Goal: Transaction & Acquisition: Purchase product/service

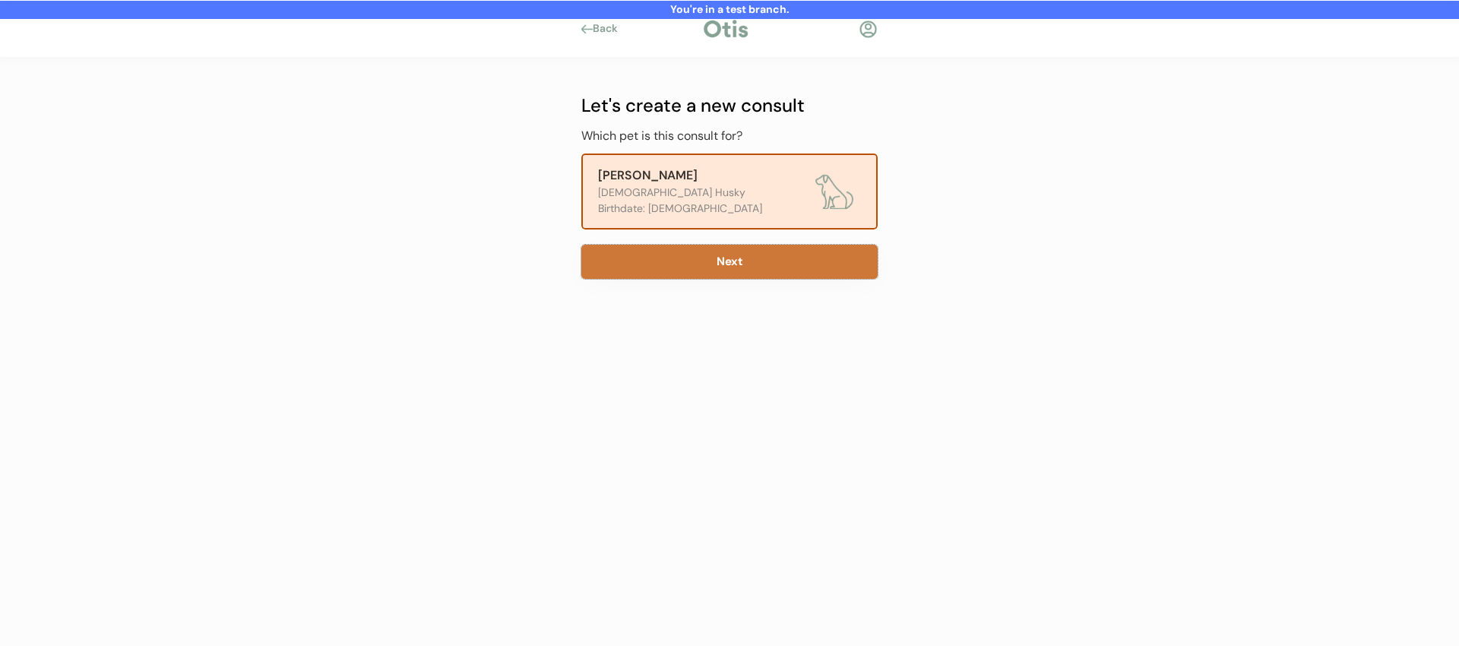
click at [685, 254] on button "Next" at bounding box center [729, 262] width 296 height 34
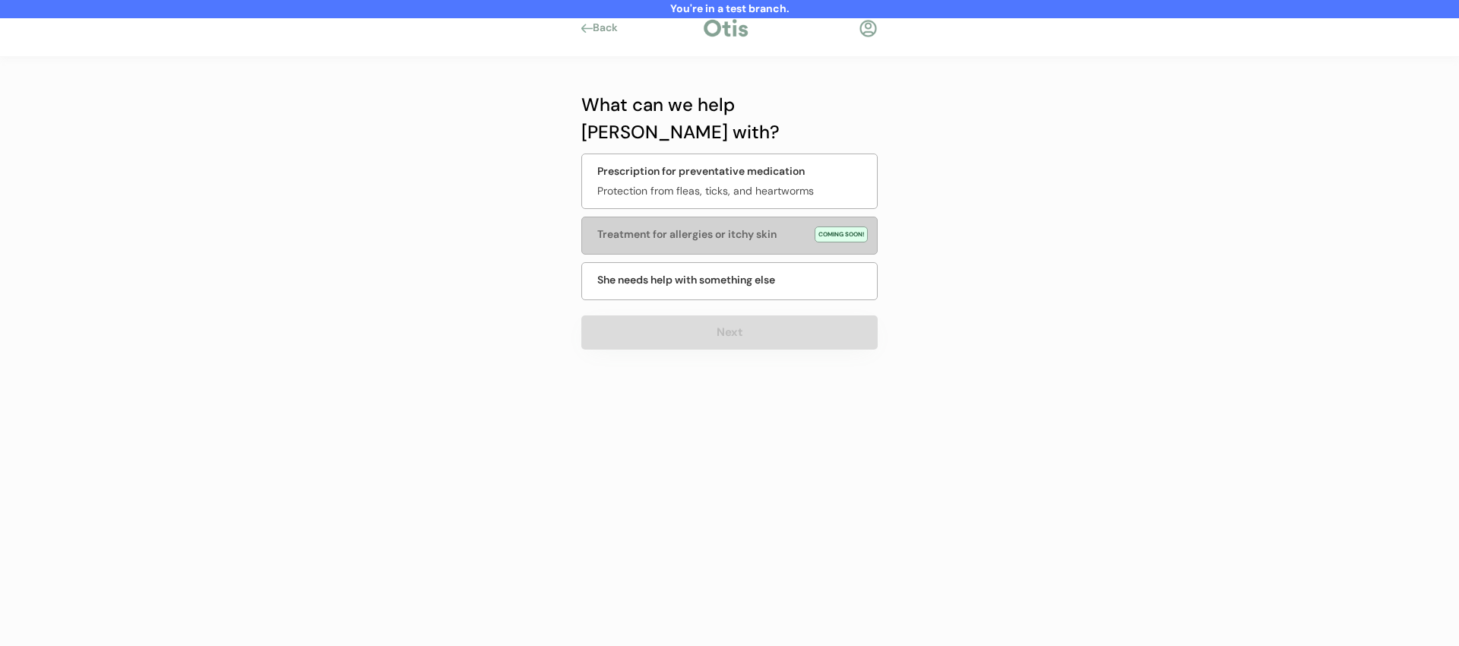
click at [868, 27] on div at bounding box center [867, 28] width 19 height 19
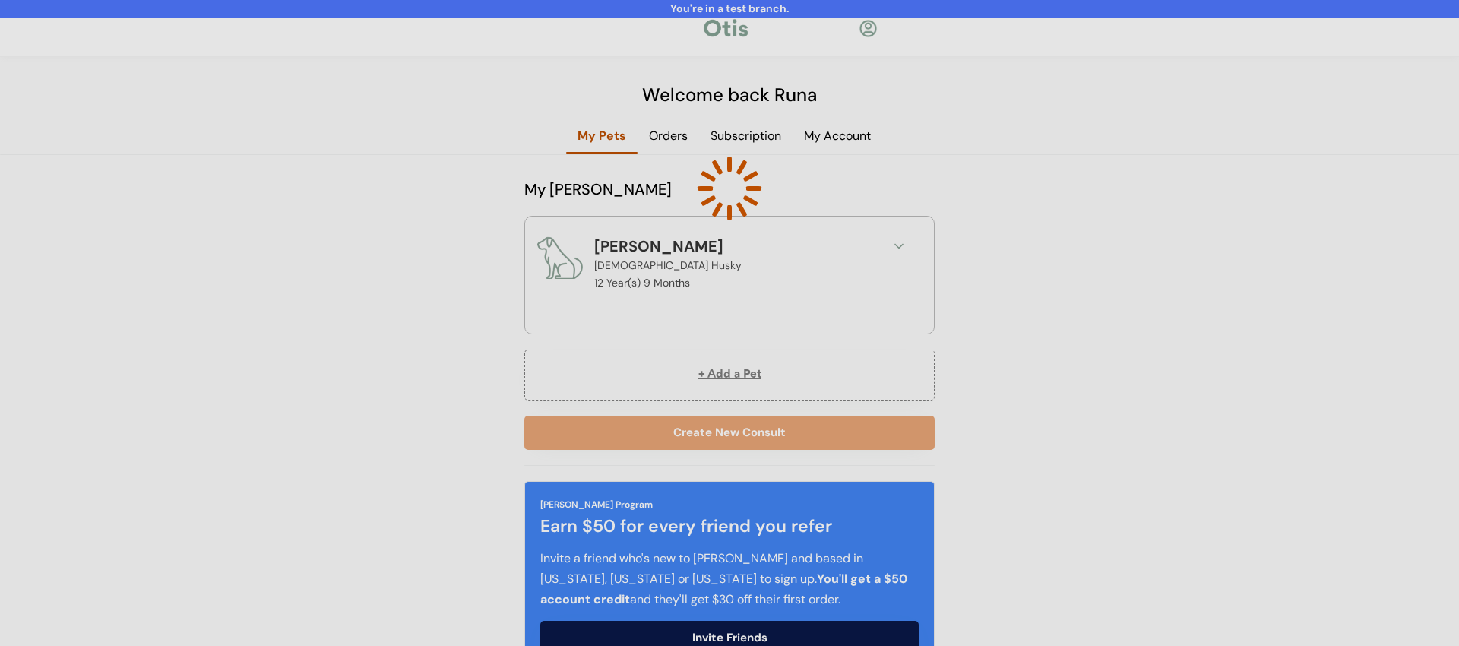
click at [969, 252] on div at bounding box center [729, 323] width 1459 height 646
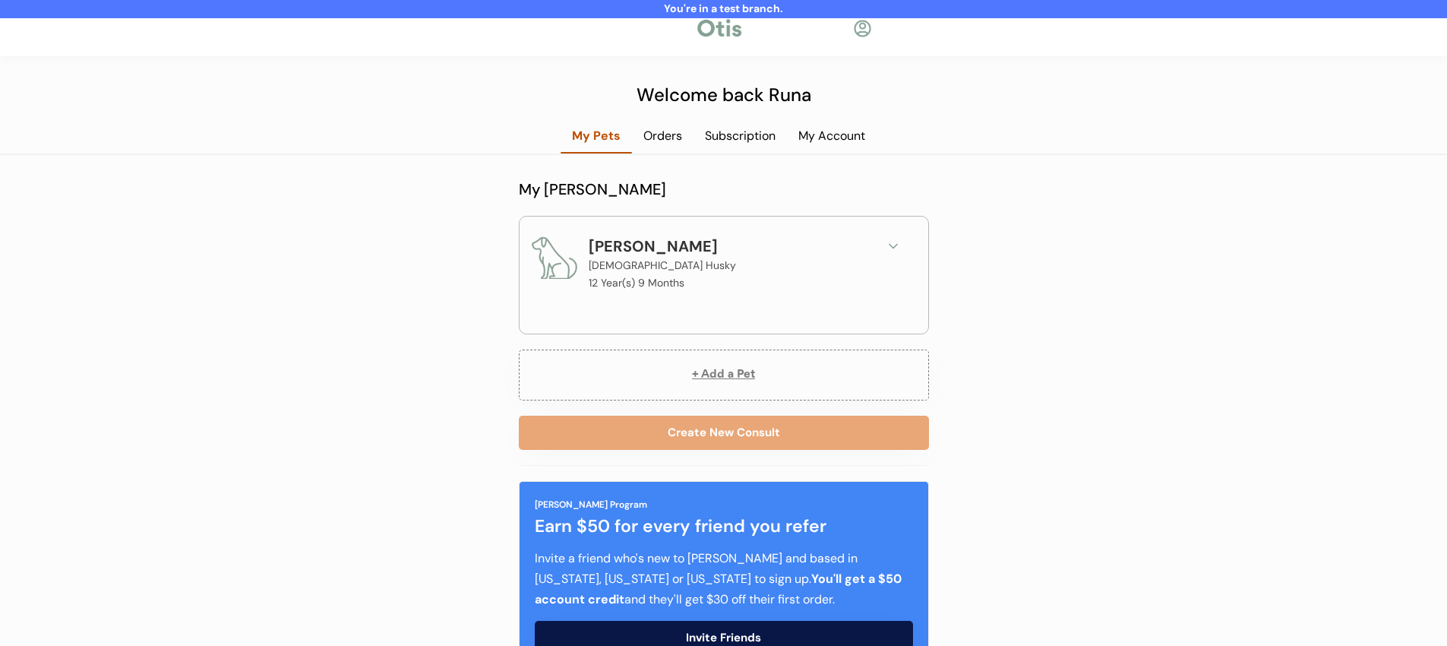
click at [891, 245] on use at bounding box center [894, 247] width 8 height 4
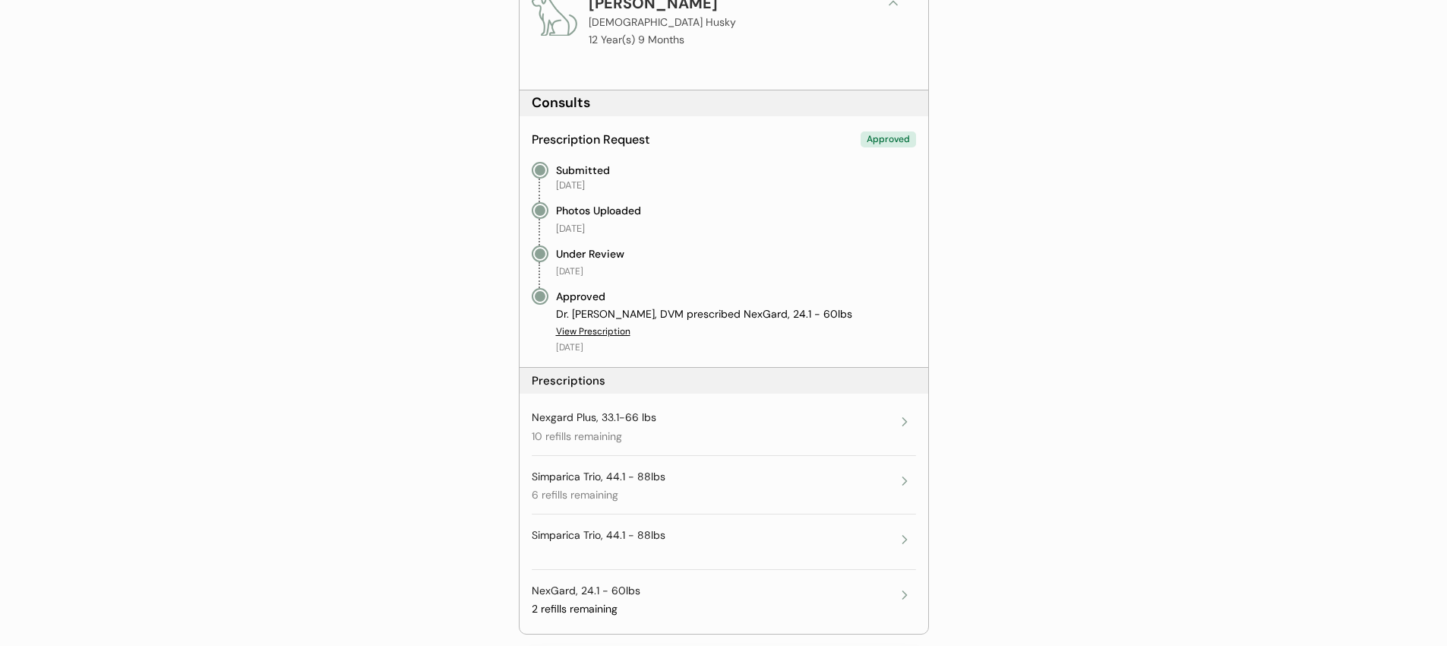
scroll to position [307, 0]
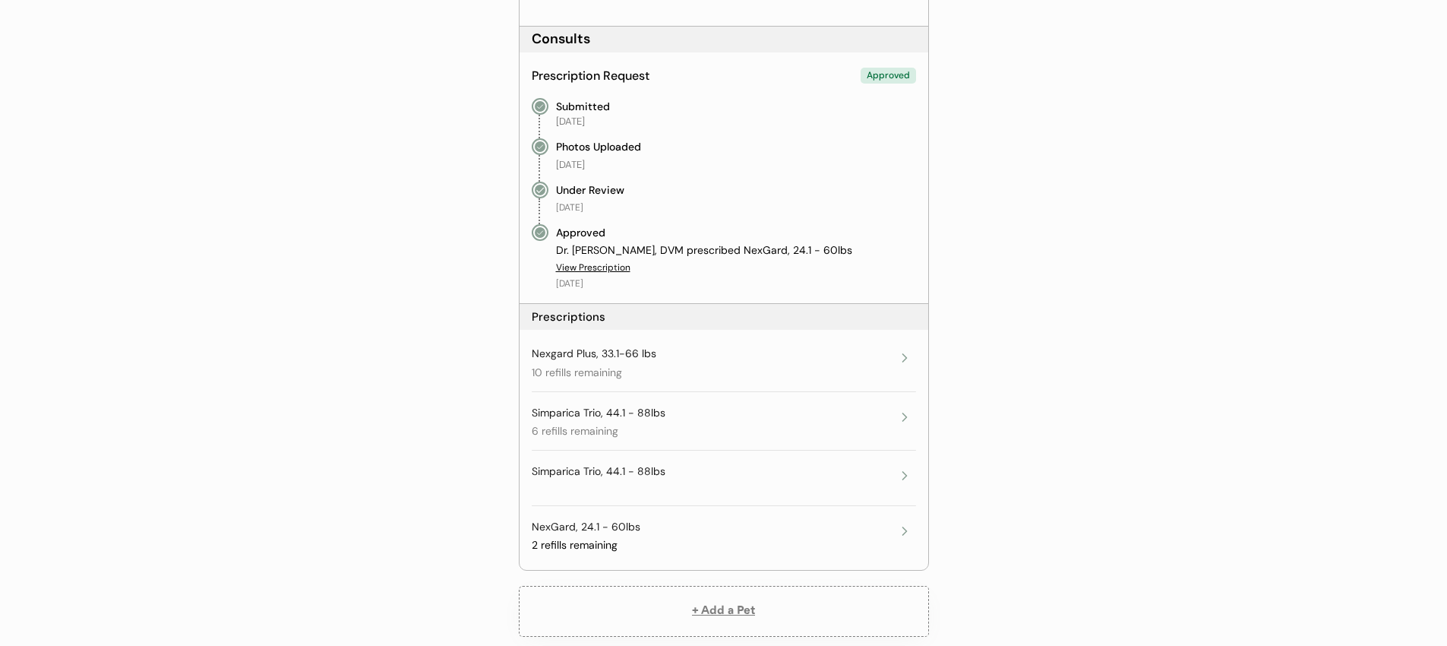
click at [731, 531] on div "NexGard, 24.1 - 60lbs 2 refills remaining Expires on December 5, 2025" at bounding box center [713, 536] width 362 height 33
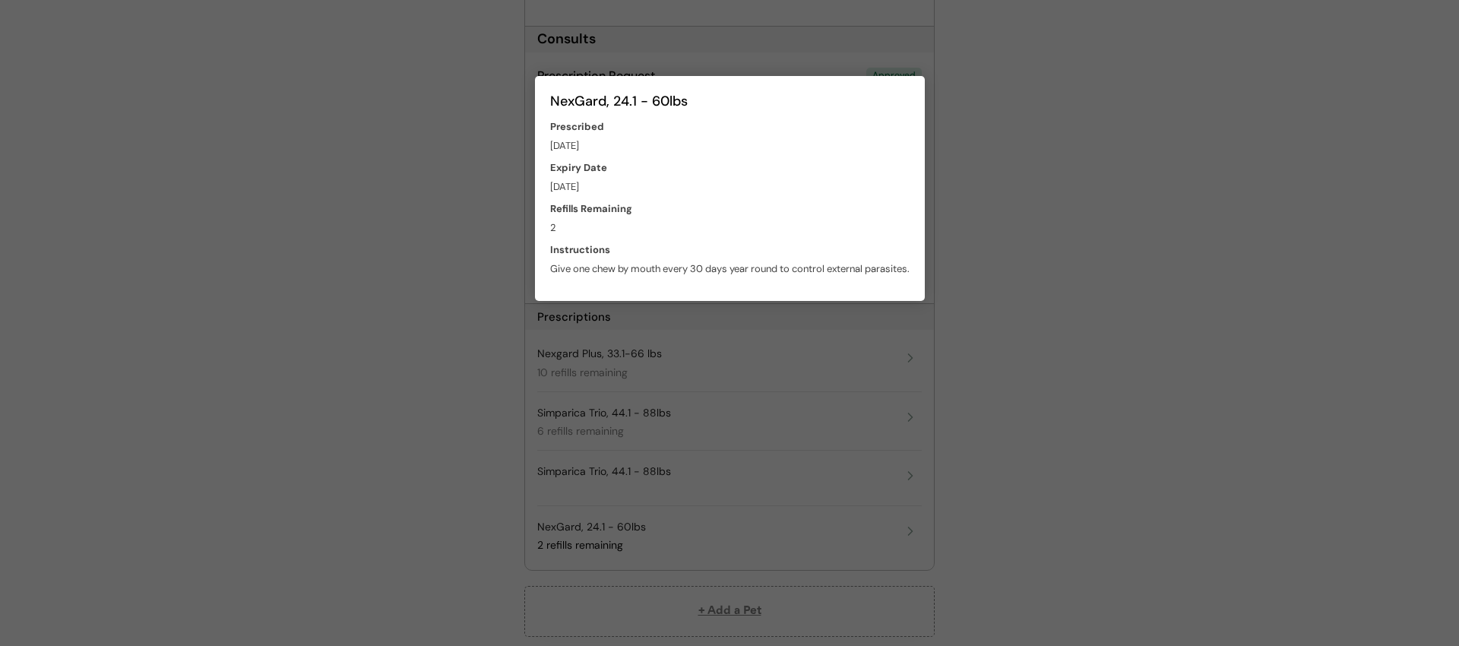
click at [1025, 480] on div at bounding box center [729, 323] width 1459 height 646
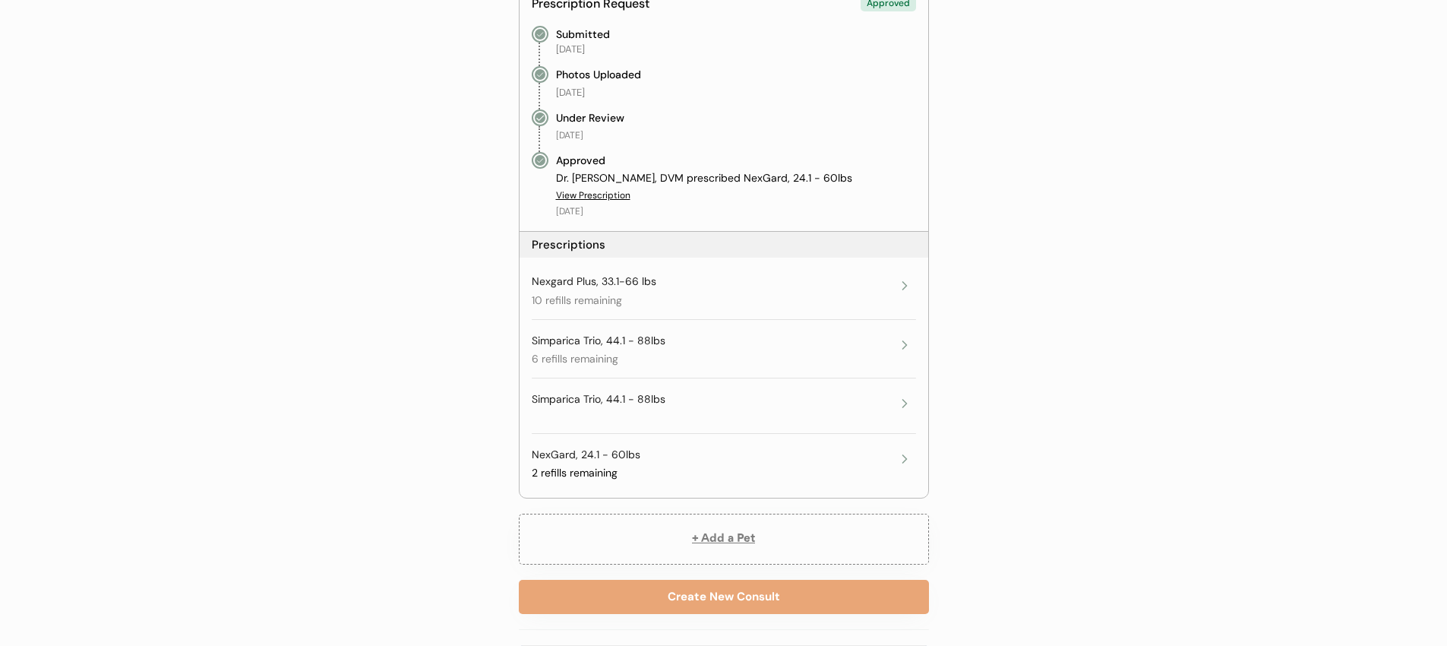
scroll to position [394, 0]
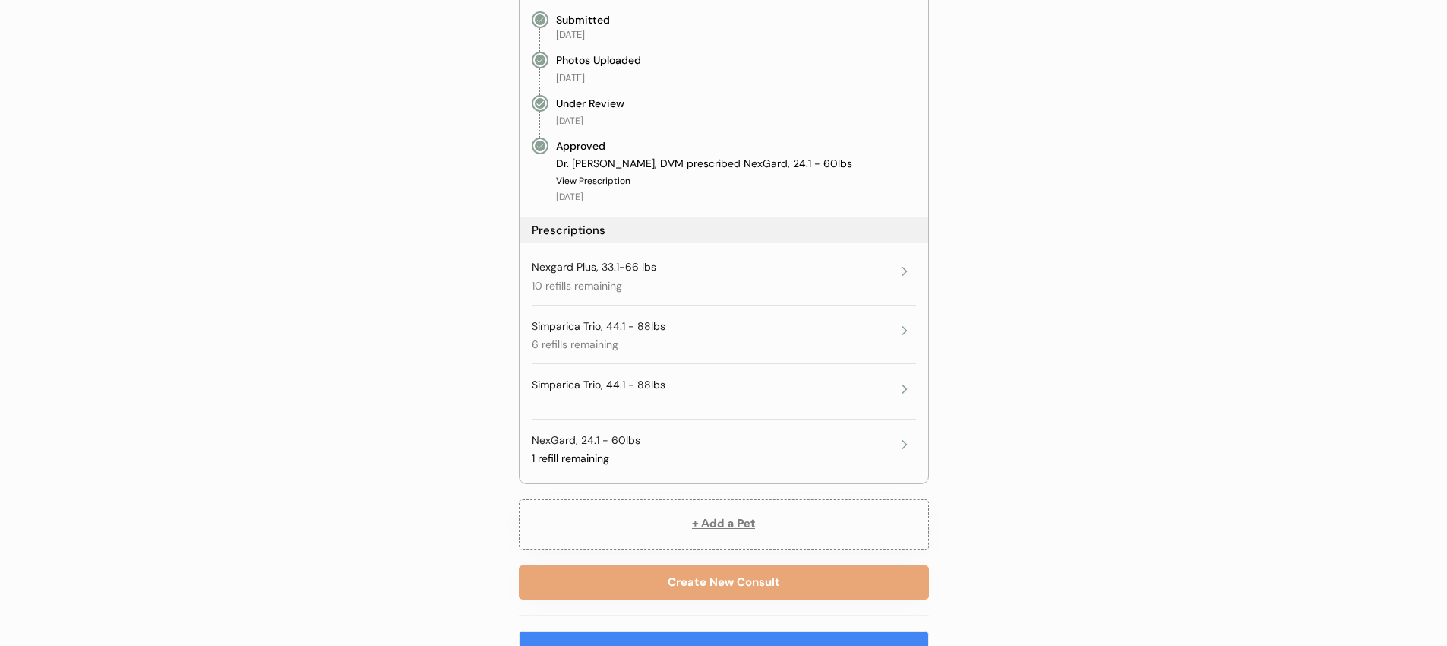
click at [642, 453] on div "NexGard, 24.1 - 60lbs 1 refill remaining Expires on December 5, 2025" at bounding box center [713, 449] width 362 height 33
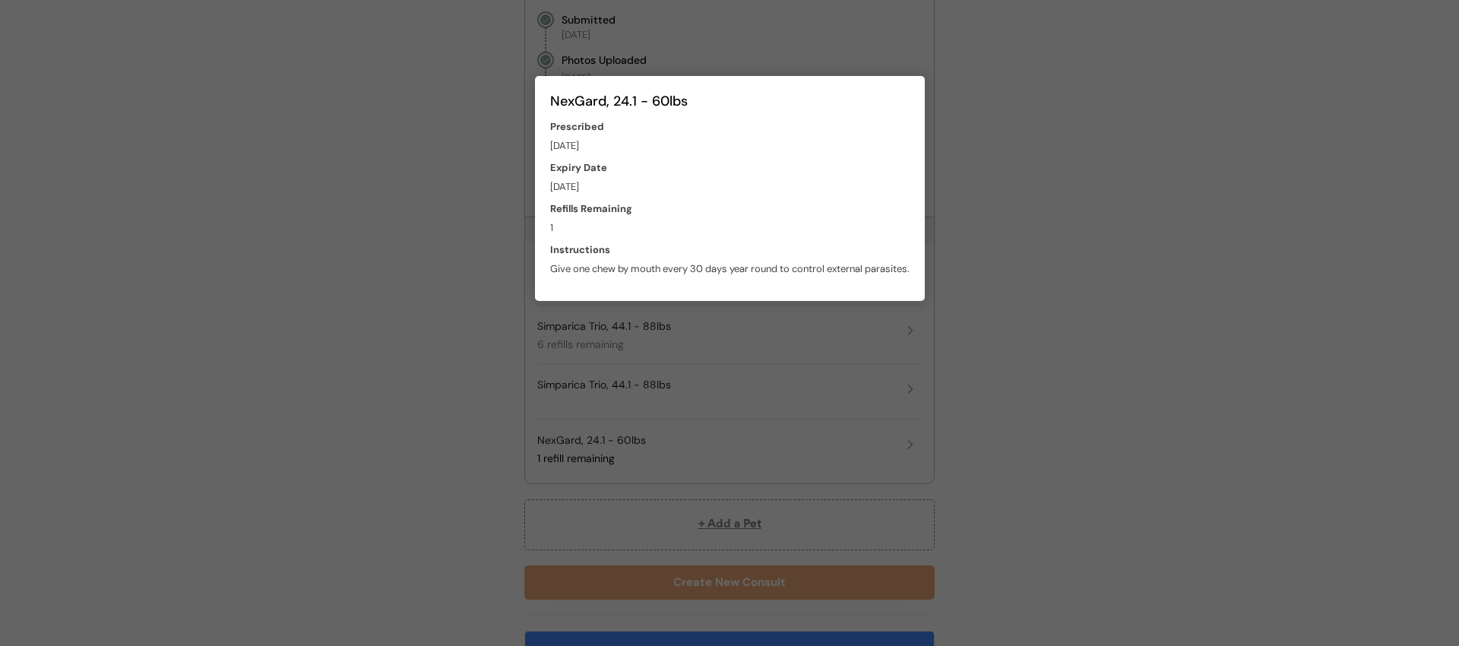
click at [1157, 428] on div at bounding box center [729, 323] width 1459 height 646
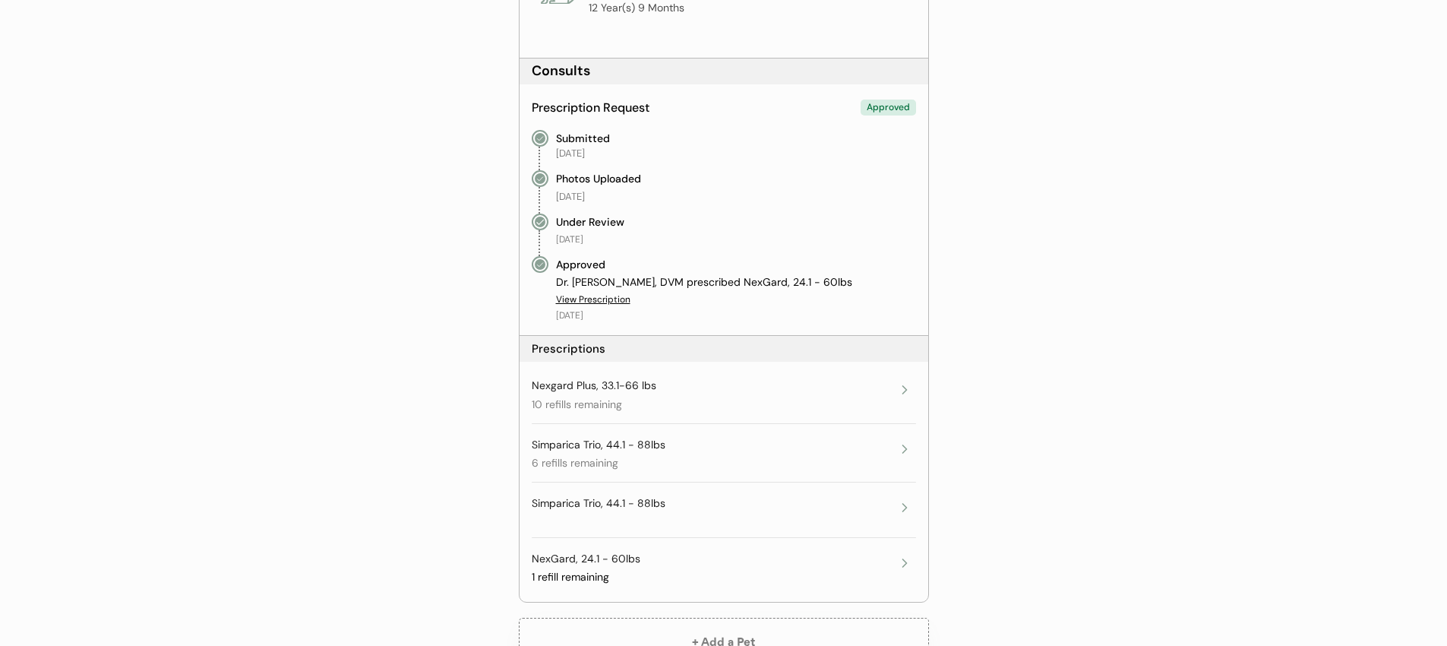
scroll to position [278, 0]
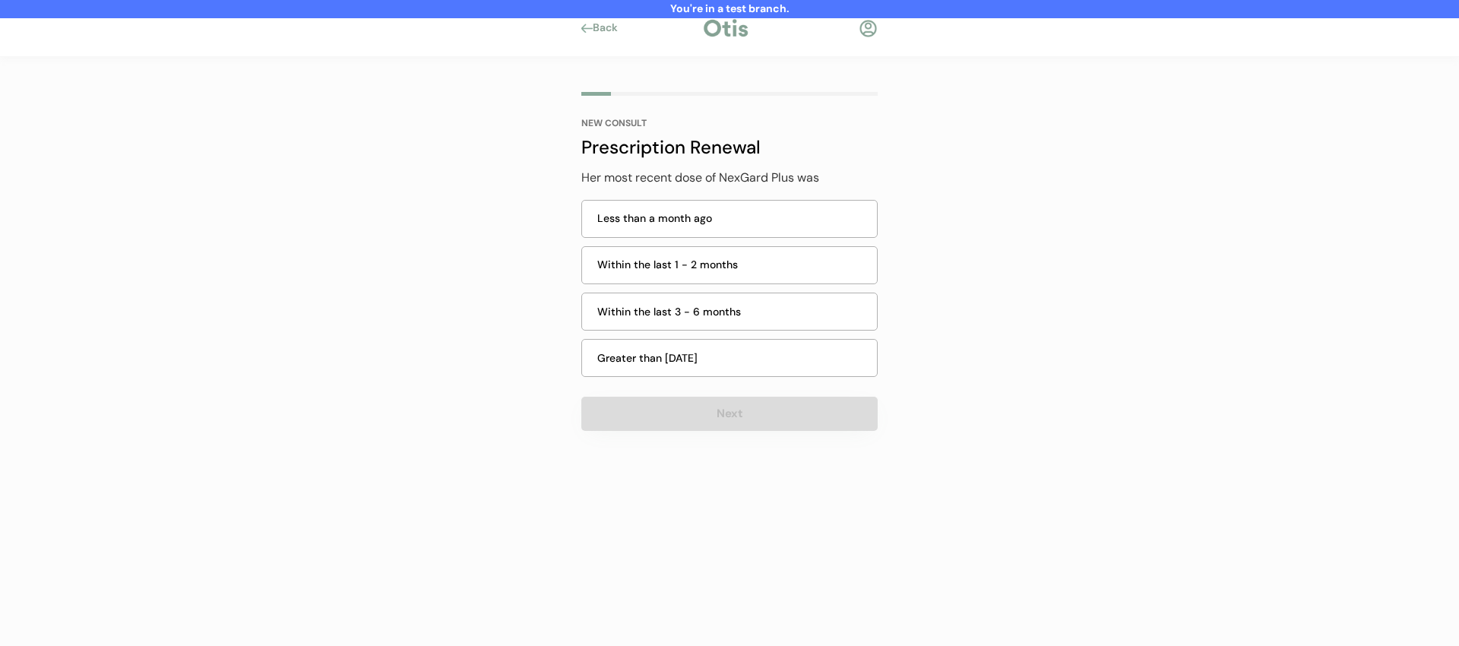
click at [990, 286] on div "You're in a test branch. Back NEW CONSULT Prescription Renewal Select a medicat…" at bounding box center [729, 323] width 1459 height 646
click at [779, 216] on div "Less than a month ago" at bounding box center [732, 218] width 270 height 16
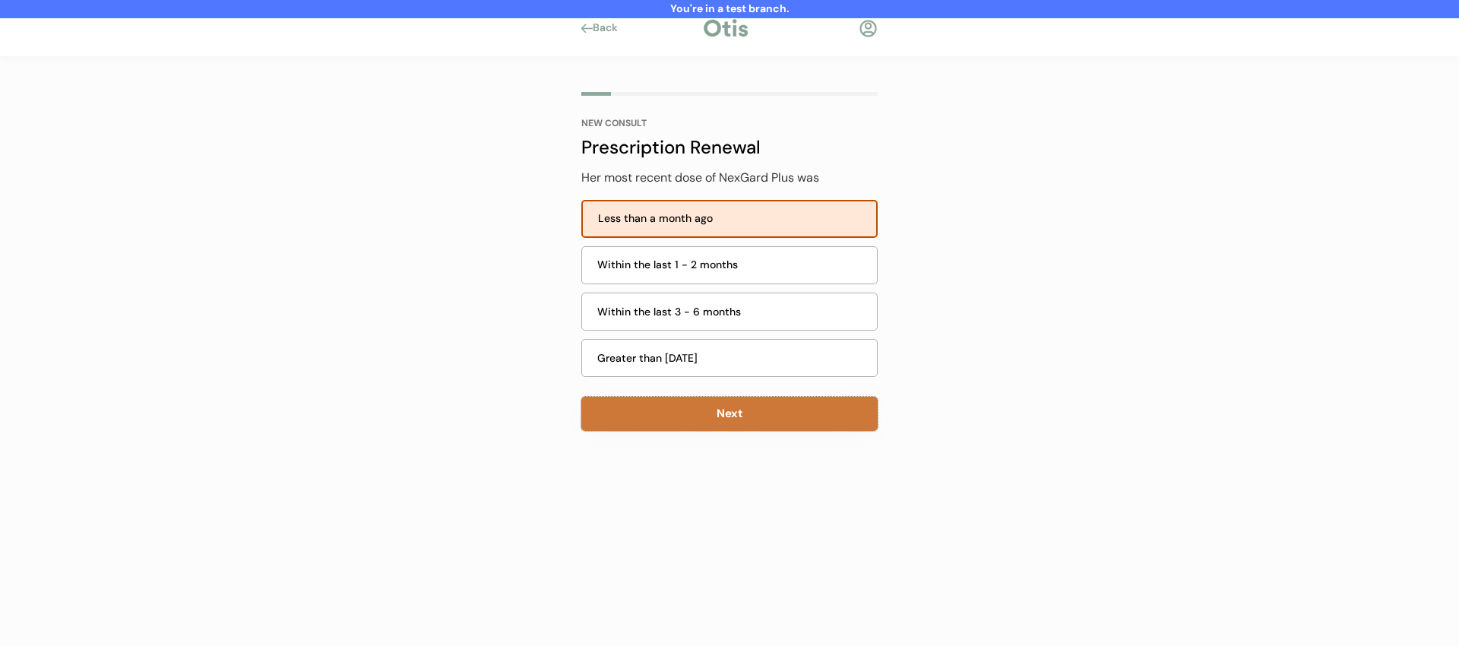
click at [748, 412] on button "Next" at bounding box center [729, 414] width 296 height 34
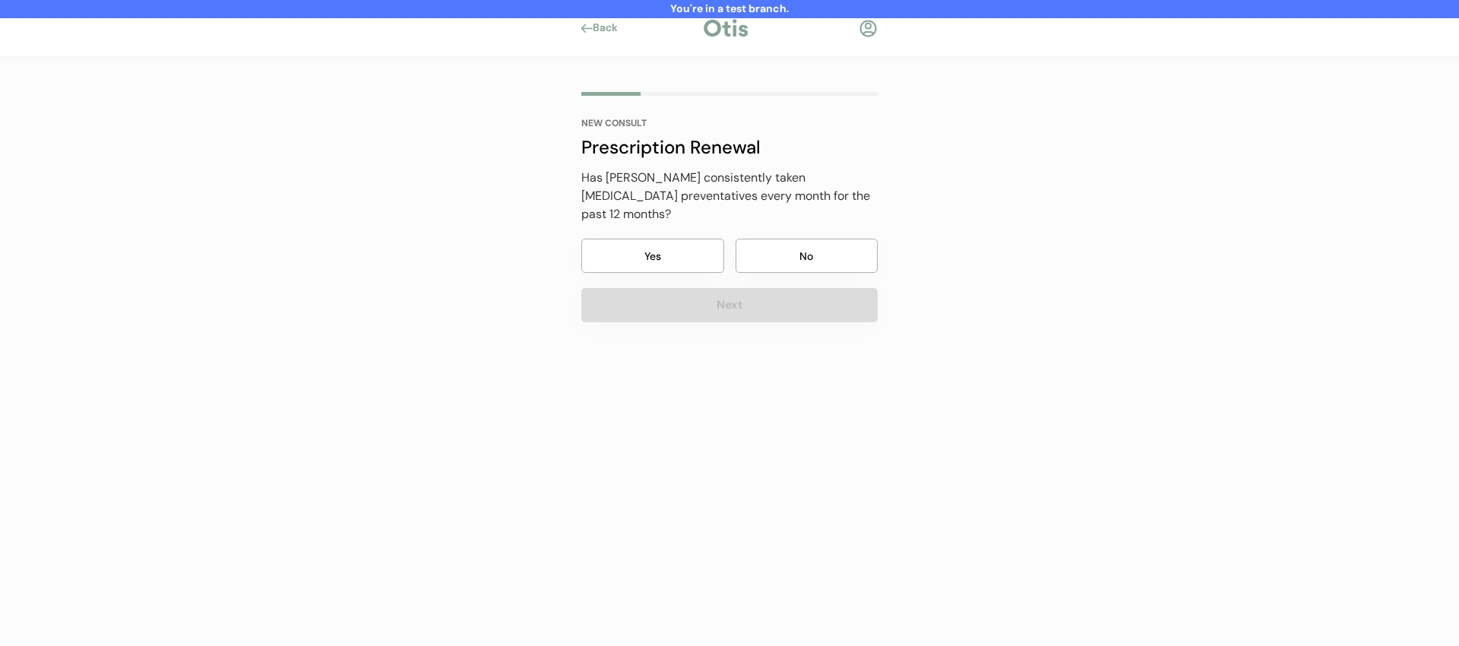
click at [773, 252] on button "No" at bounding box center [806, 256] width 143 height 34
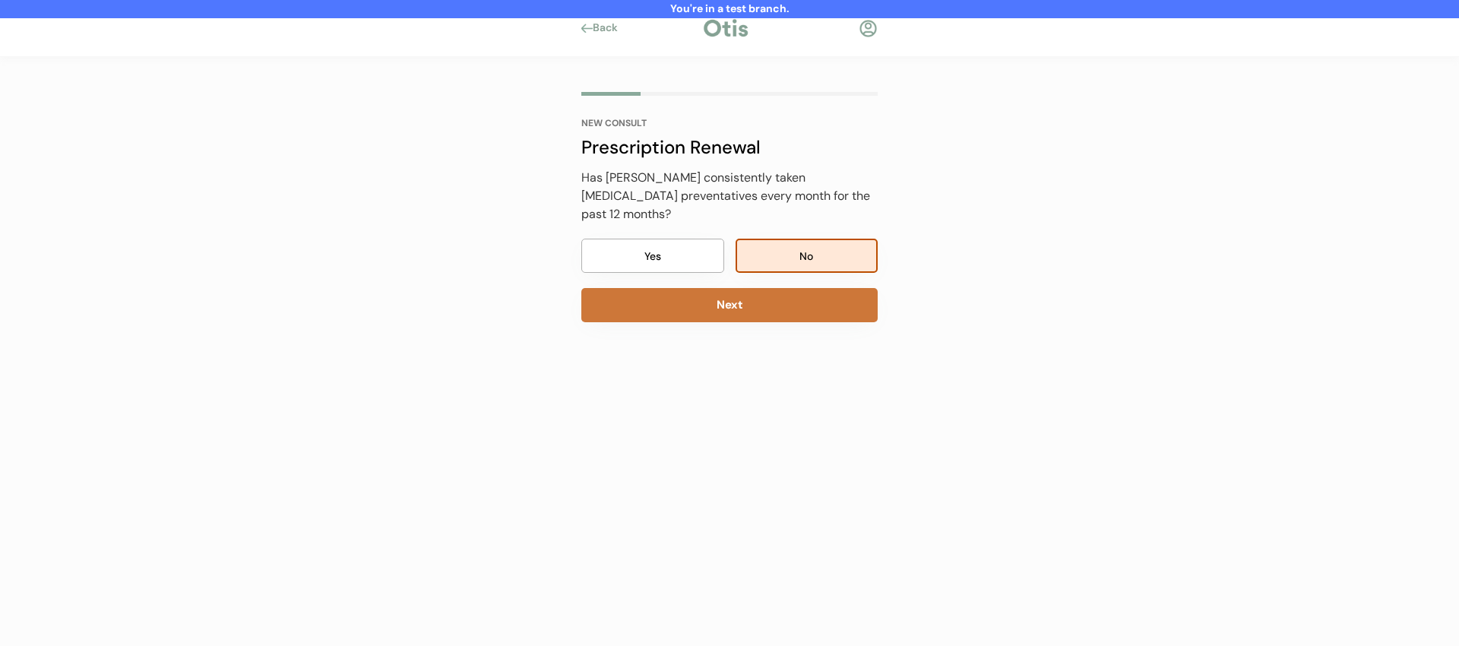
click at [765, 288] on button "Next" at bounding box center [729, 305] width 296 height 34
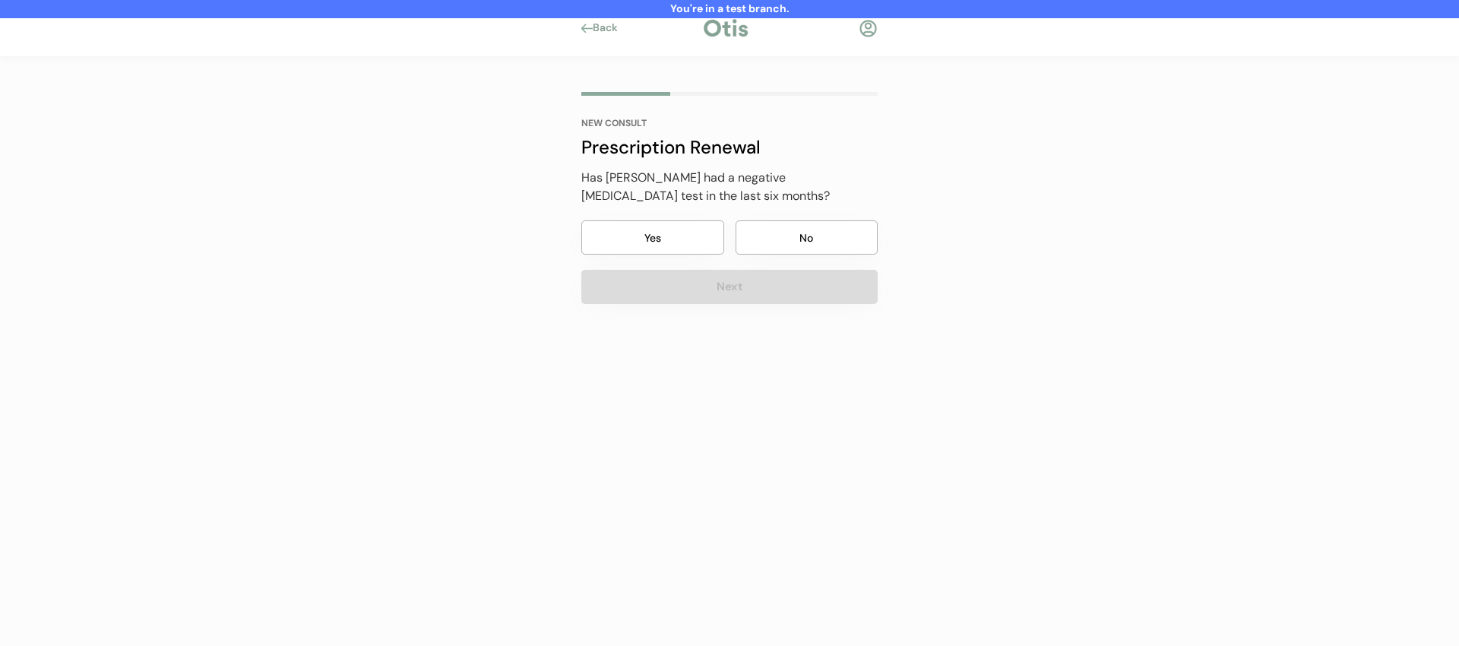
click at [796, 246] on button "No" at bounding box center [806, 237] width 143 height 34
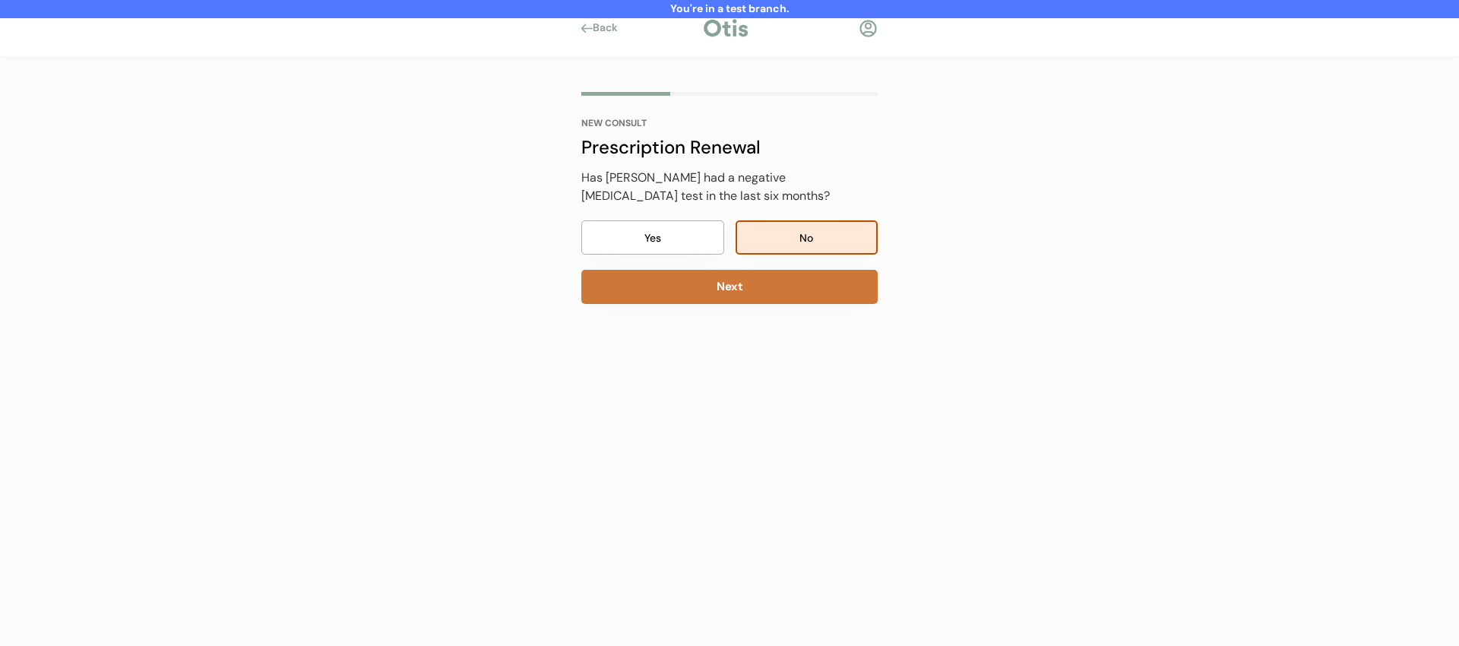
click at [775, 286] on button "Next" at bounding box center [729, 287] width 296 height 34
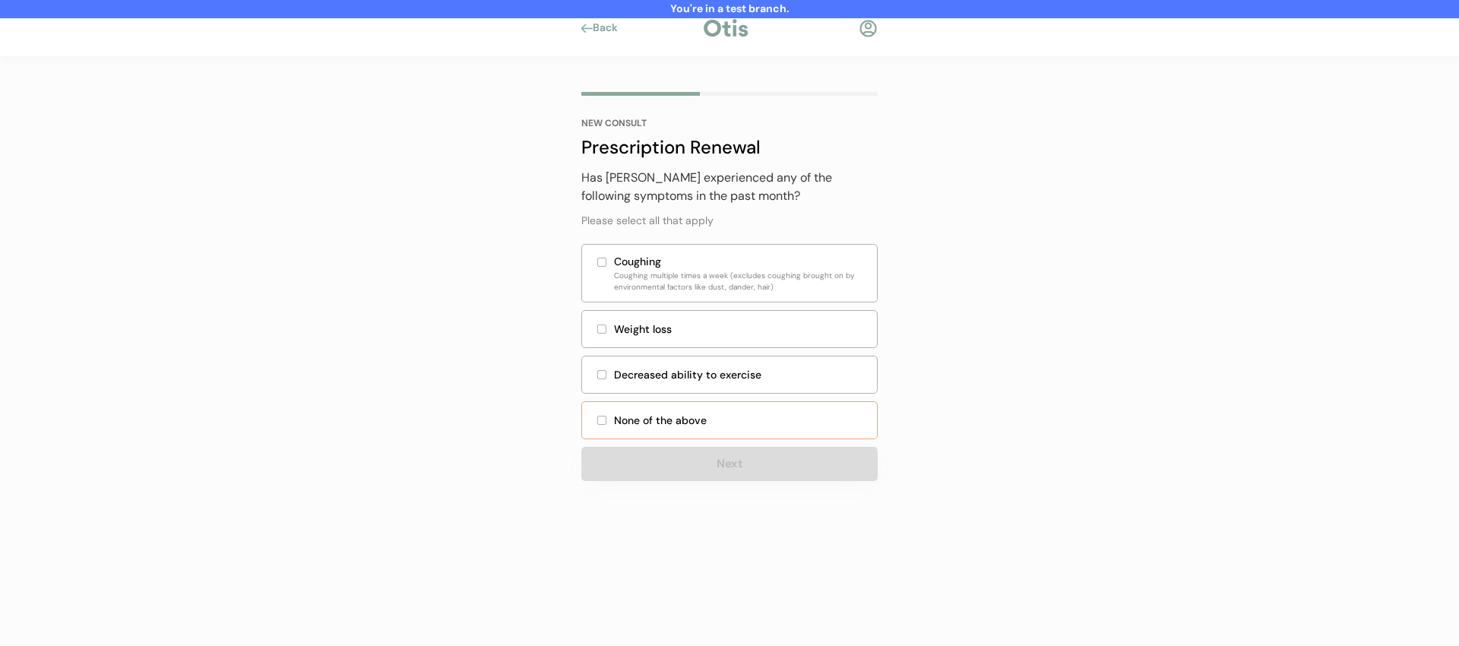
click at [754, 430] on div "None of the above" at bounding box center [729, 420] width 296 height 38
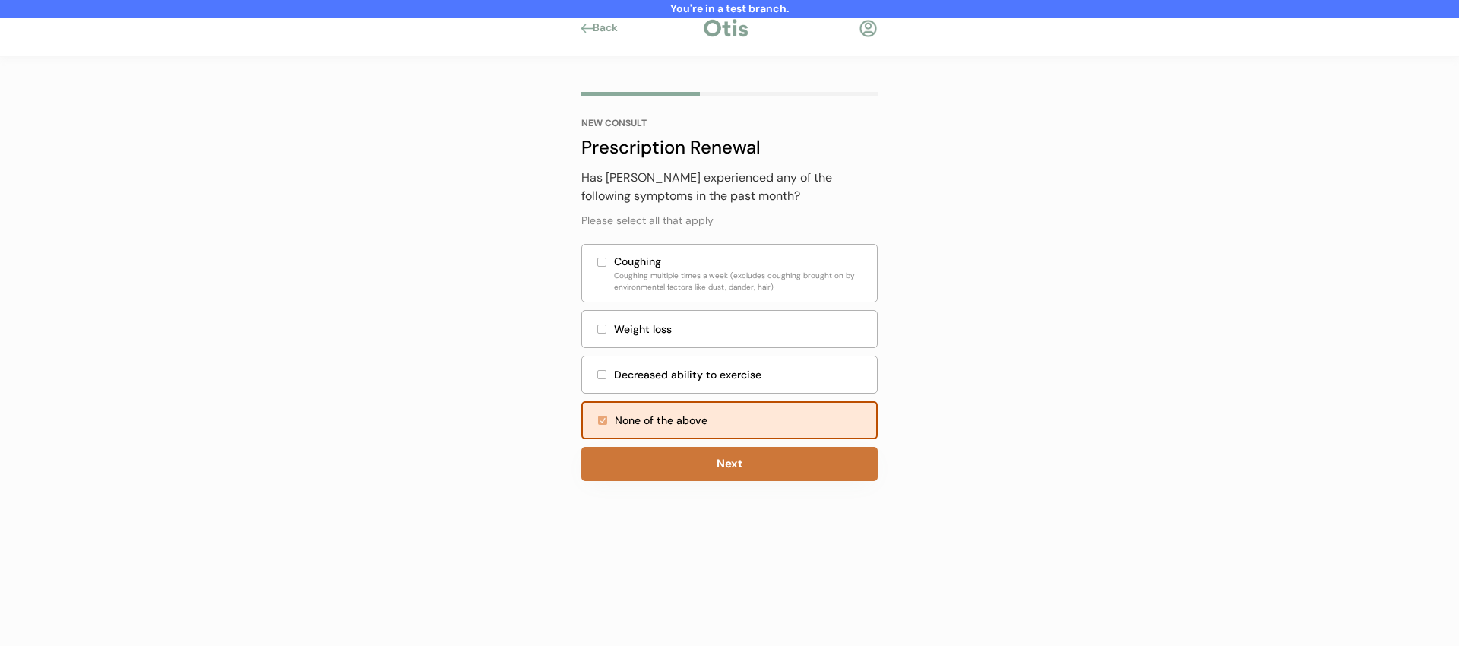
click at [735, 468] on button "Next" at bounding box center [729, 464] width 296 height 34
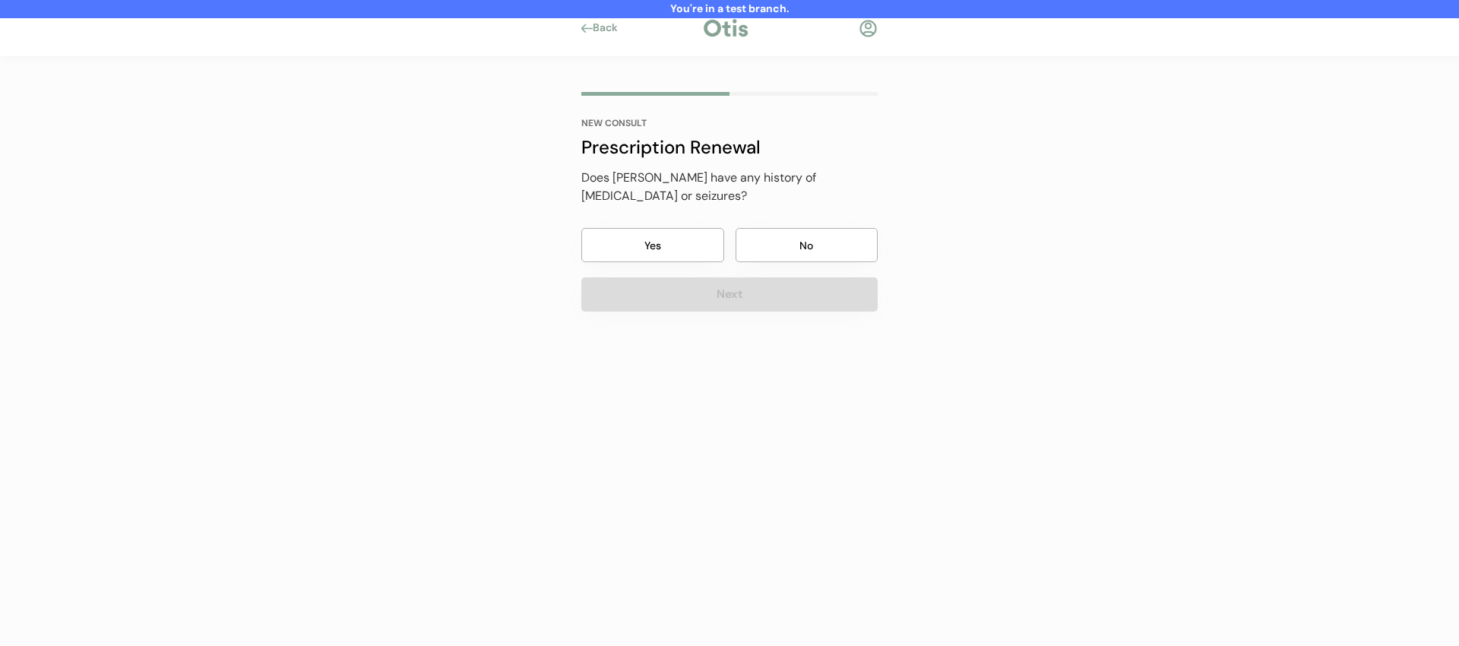
click at [794, 253] on button "No" at bounding box center [806, 245] width 143 height 34
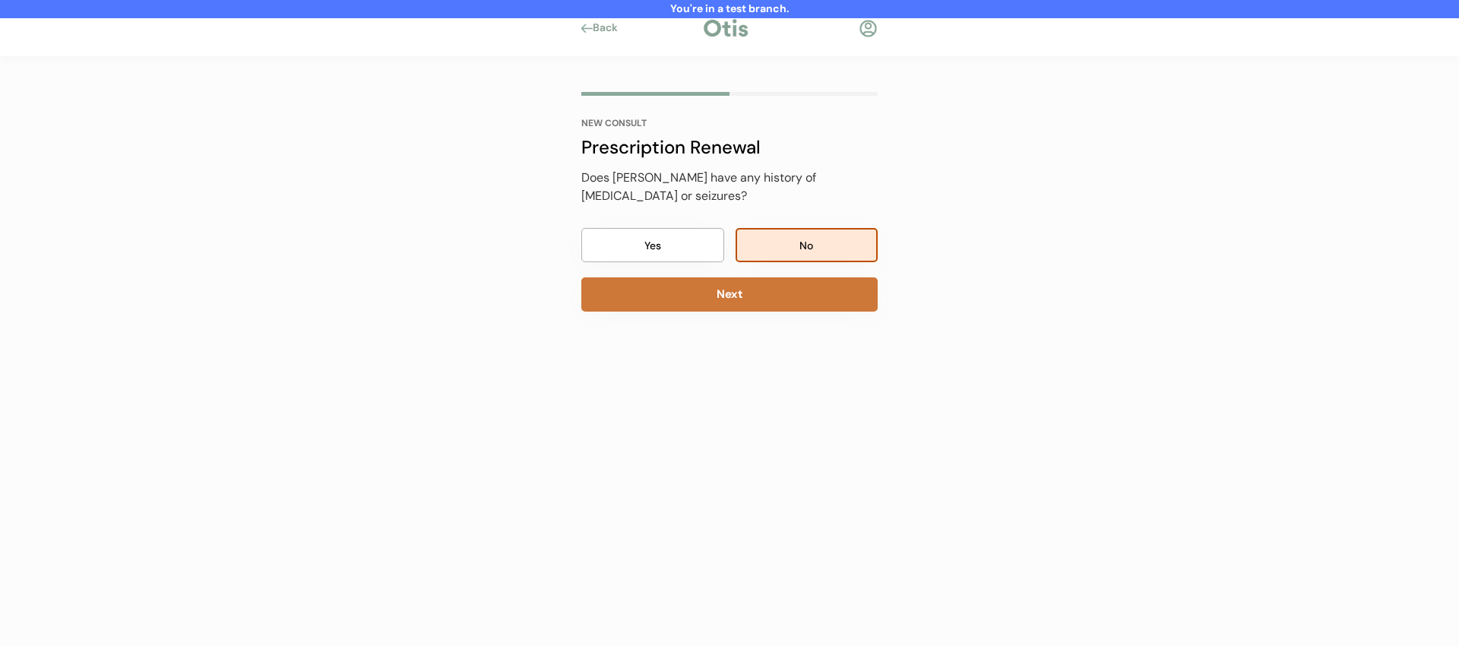
click at [781, 295] on button "Next" at bounding box center [729, 294] width 296 height 34
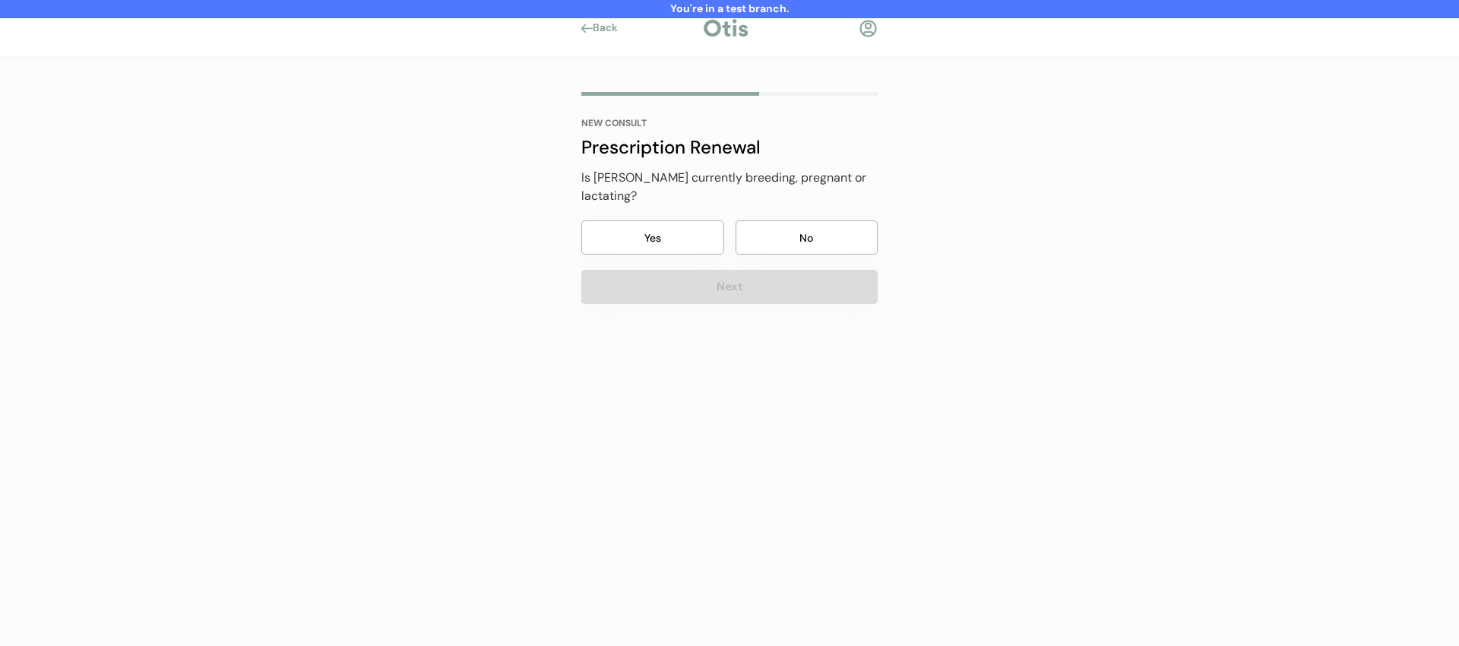
click at [799, 236] on div "Is Maxine currently breeding, pregnant or lactating? Yes No Next" at bounding box center [729, 236] width 296 height 135
click at [798, 229] on button "No" at bounding box center [806, 237] width 143 height 34
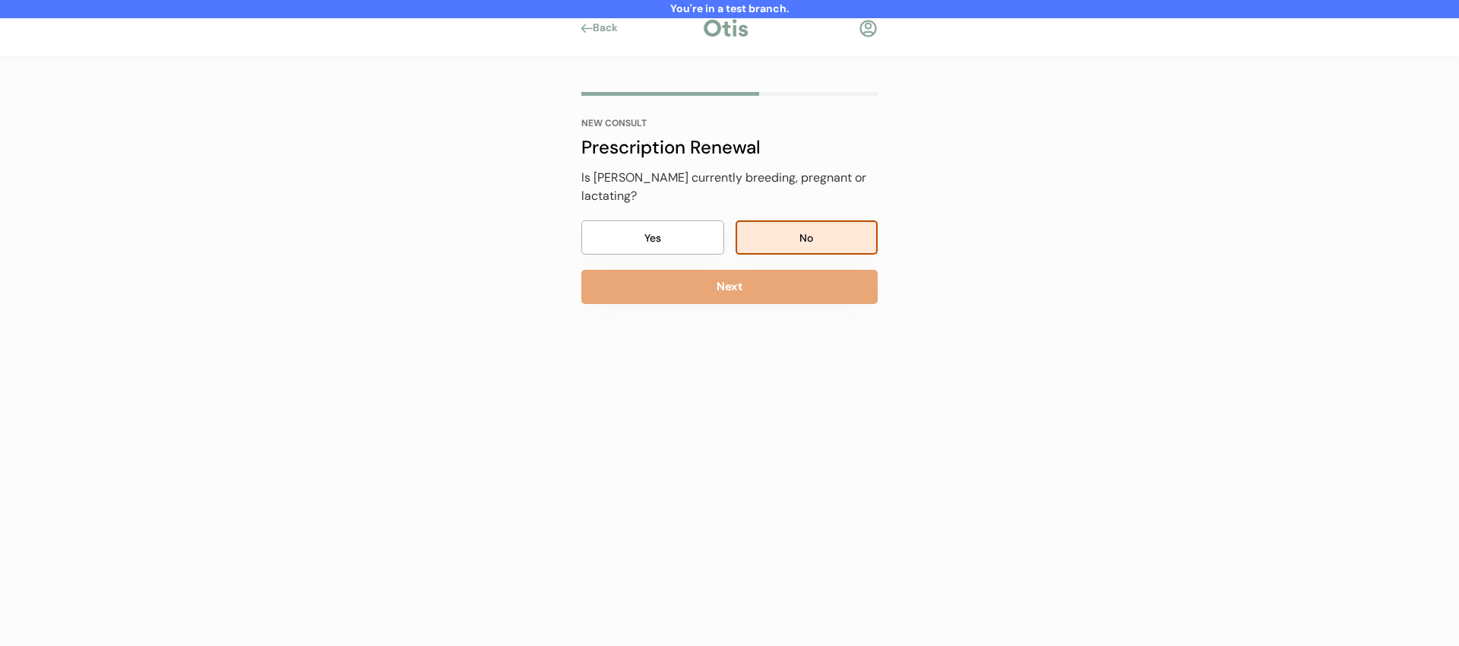
click at [791, 270] on button "Next" at bounding box center [729, 287] width 296 height 34
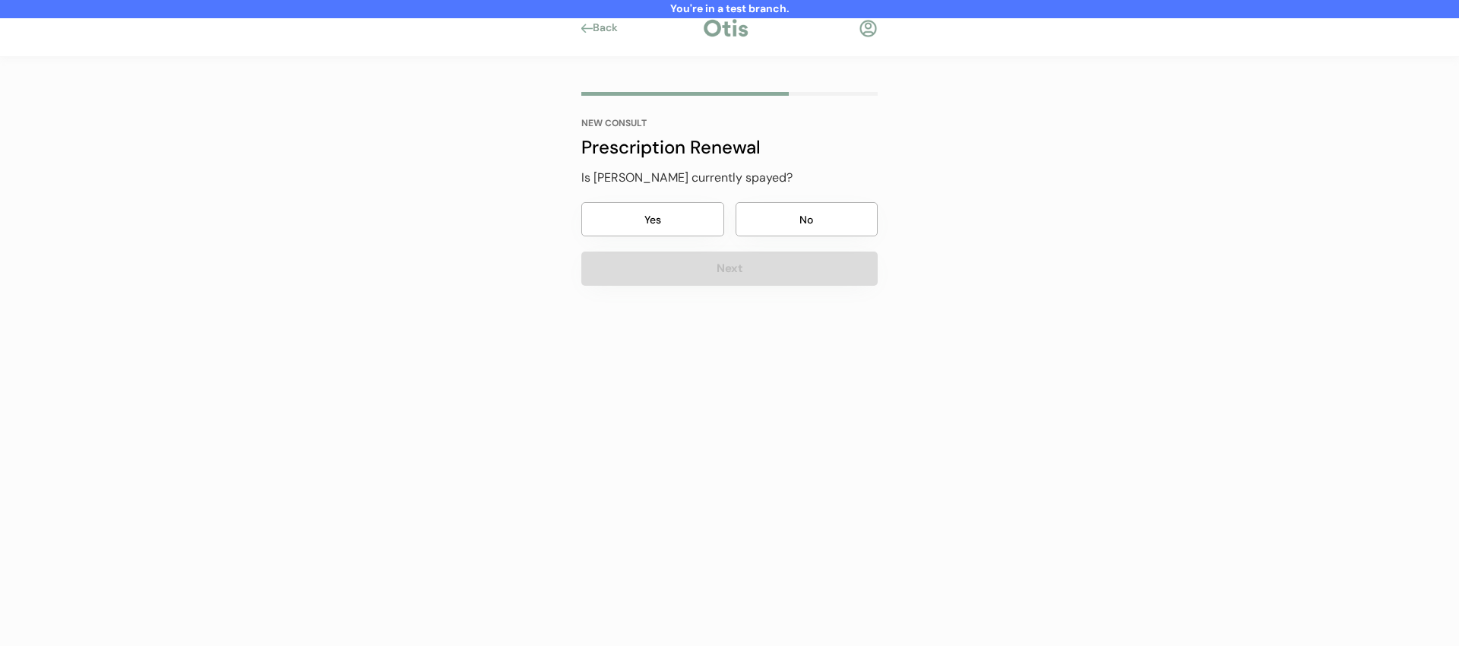
click at [794, 212] on button "No" at bounding box center [806, 219] width 143 height 34
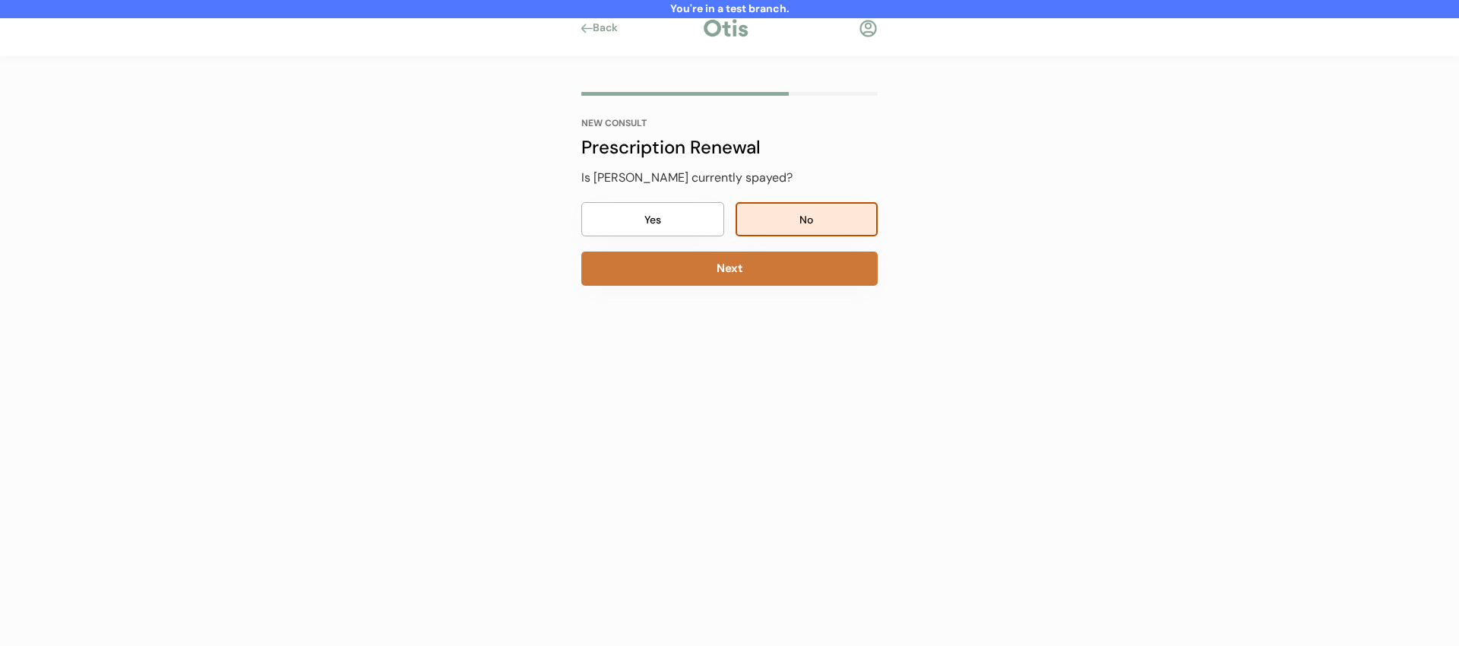
click at [778, 269] on button "Next" at bounding box center [729, 268] width 296 height 34
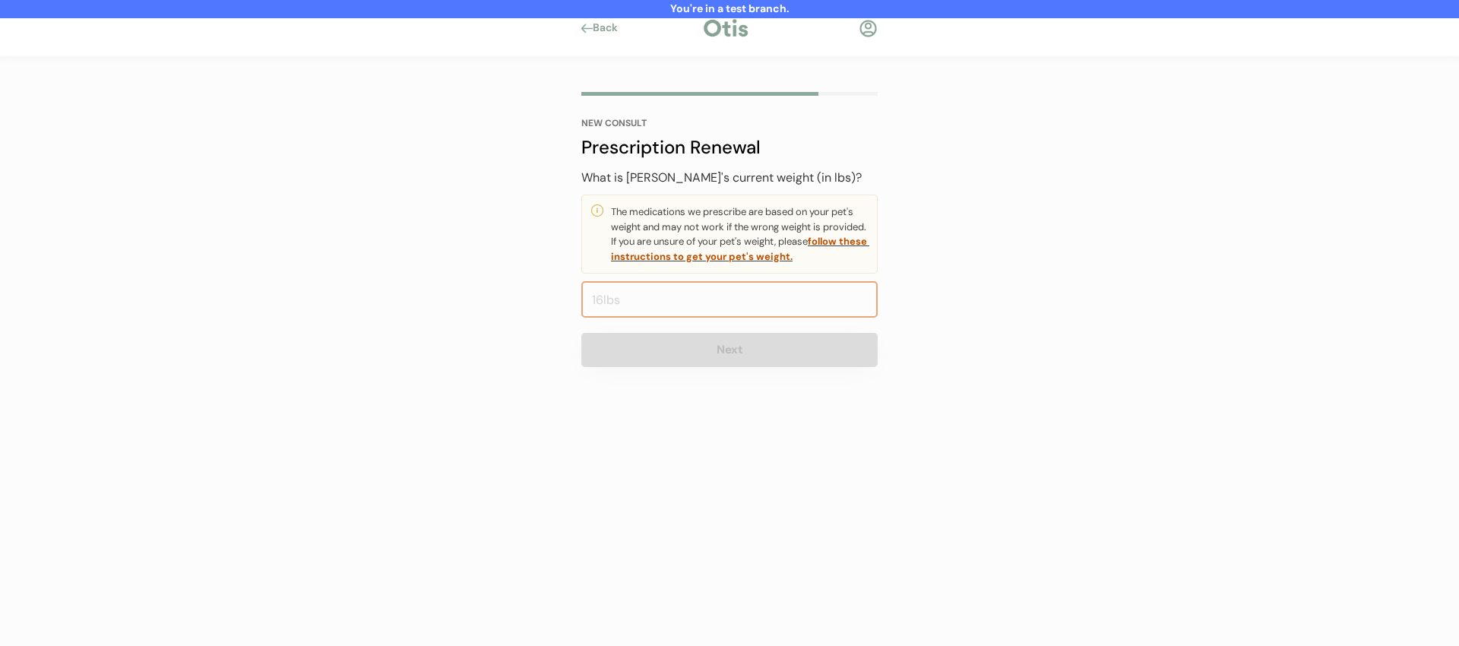
click at [761, 298] on input "input" at bounding box center [729, 299] width 296 height 36
type input "22.0"
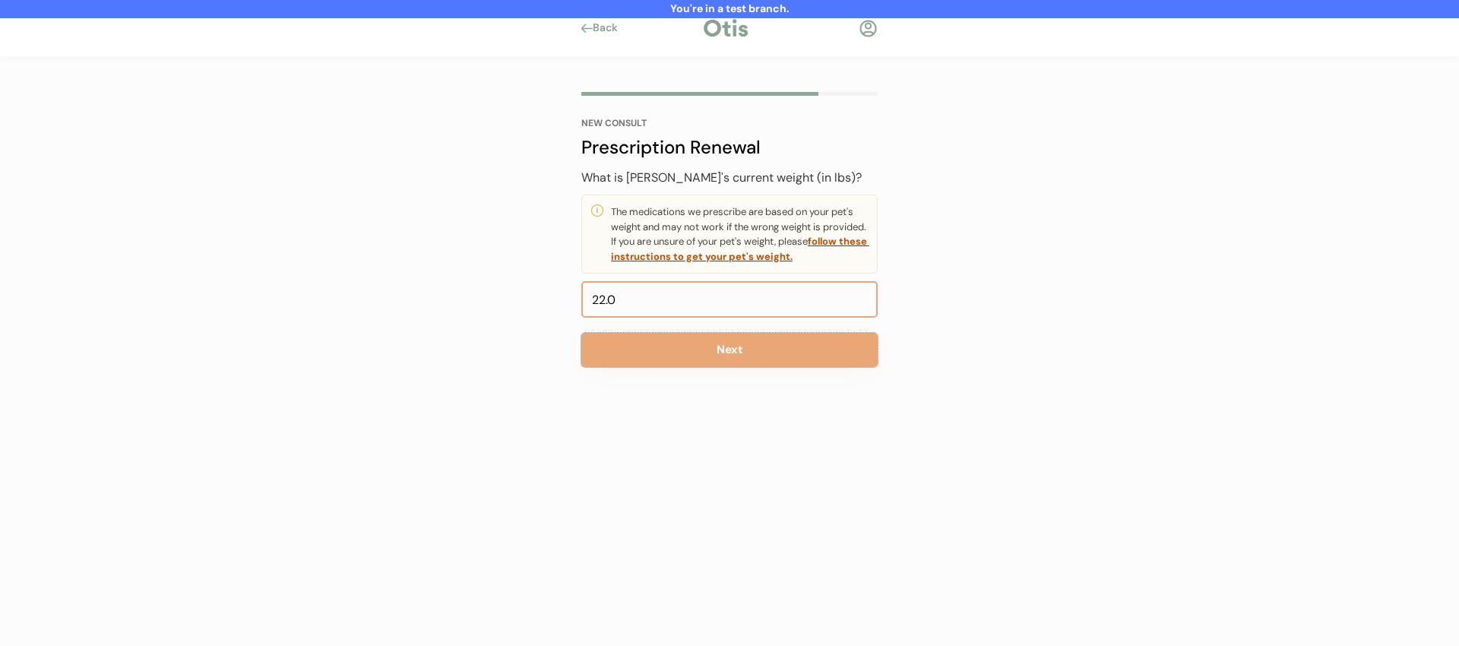
click at [670, 307] on input "input" at bounding box center [729, 299] width 296 height 36
type input "34.0"
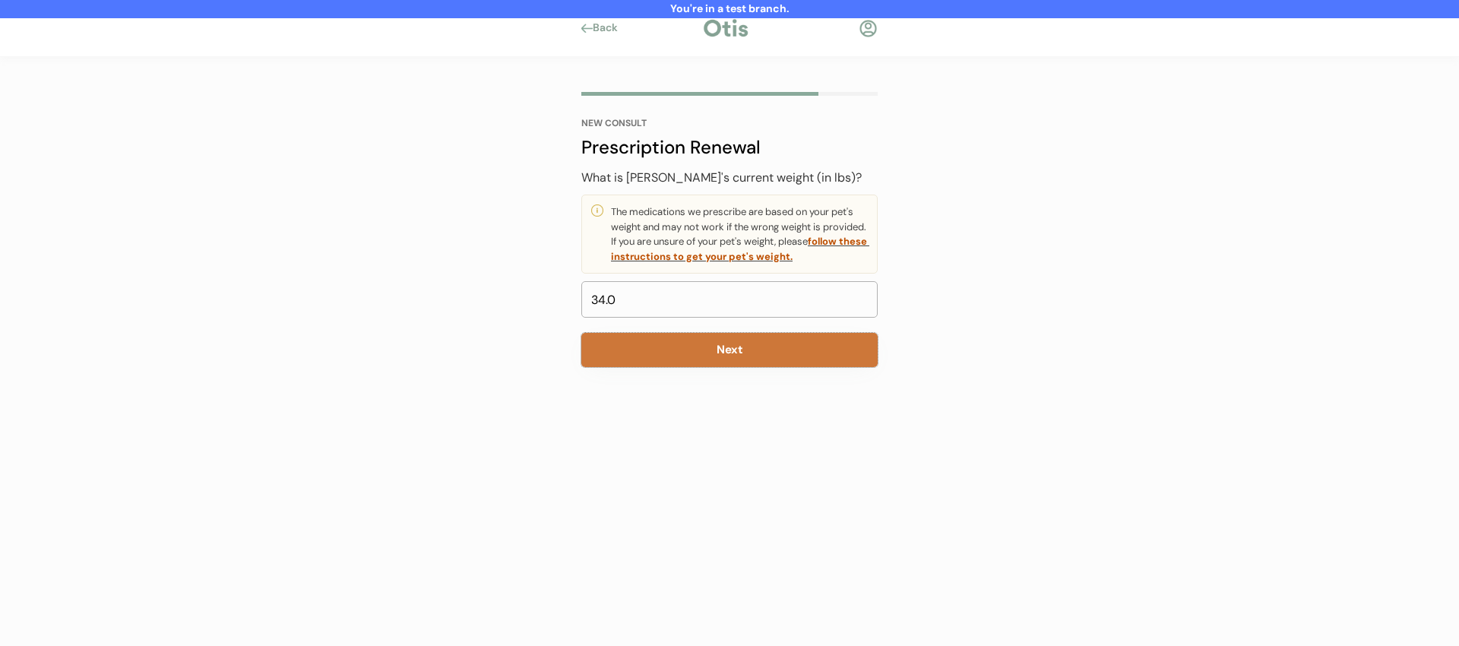
click at [676, 350] on button "Next" at bounding box center [729, 350] width 296 height 34
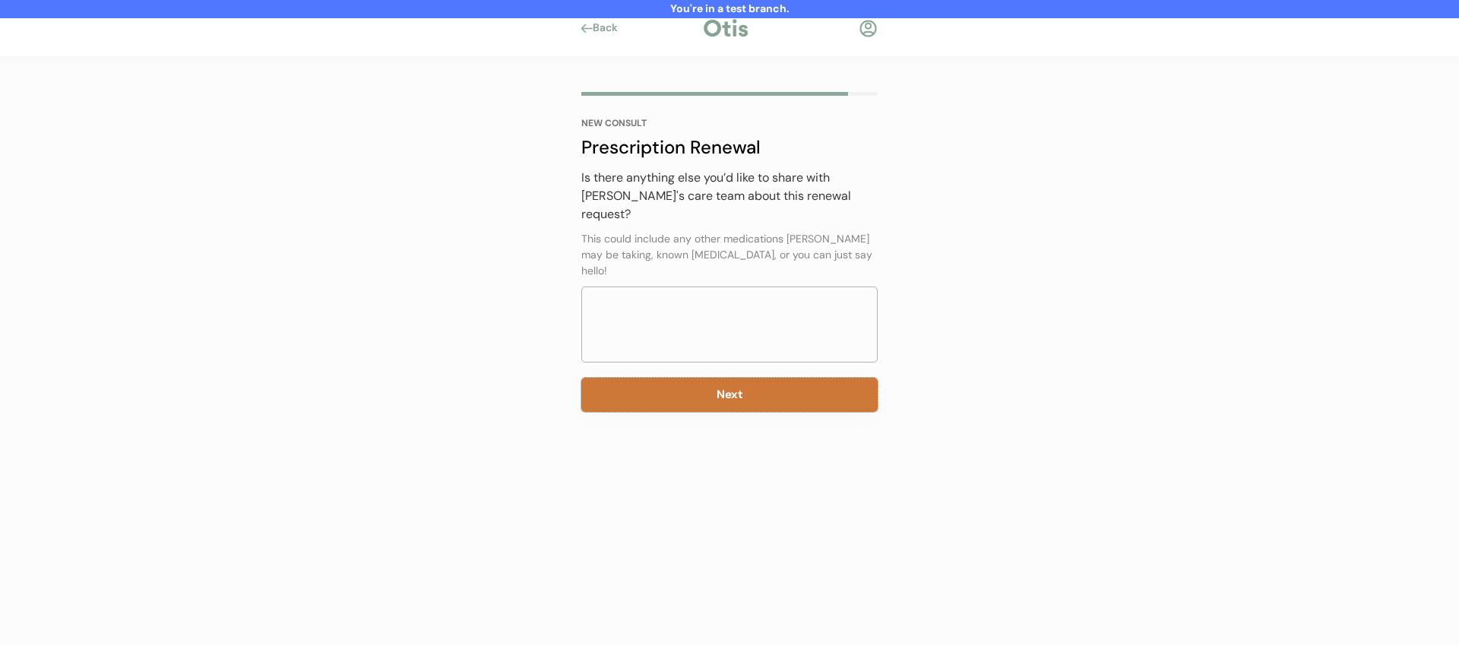
click at [721, 378] on button "Next" at bounding box center [729, 395] width 296 height 34
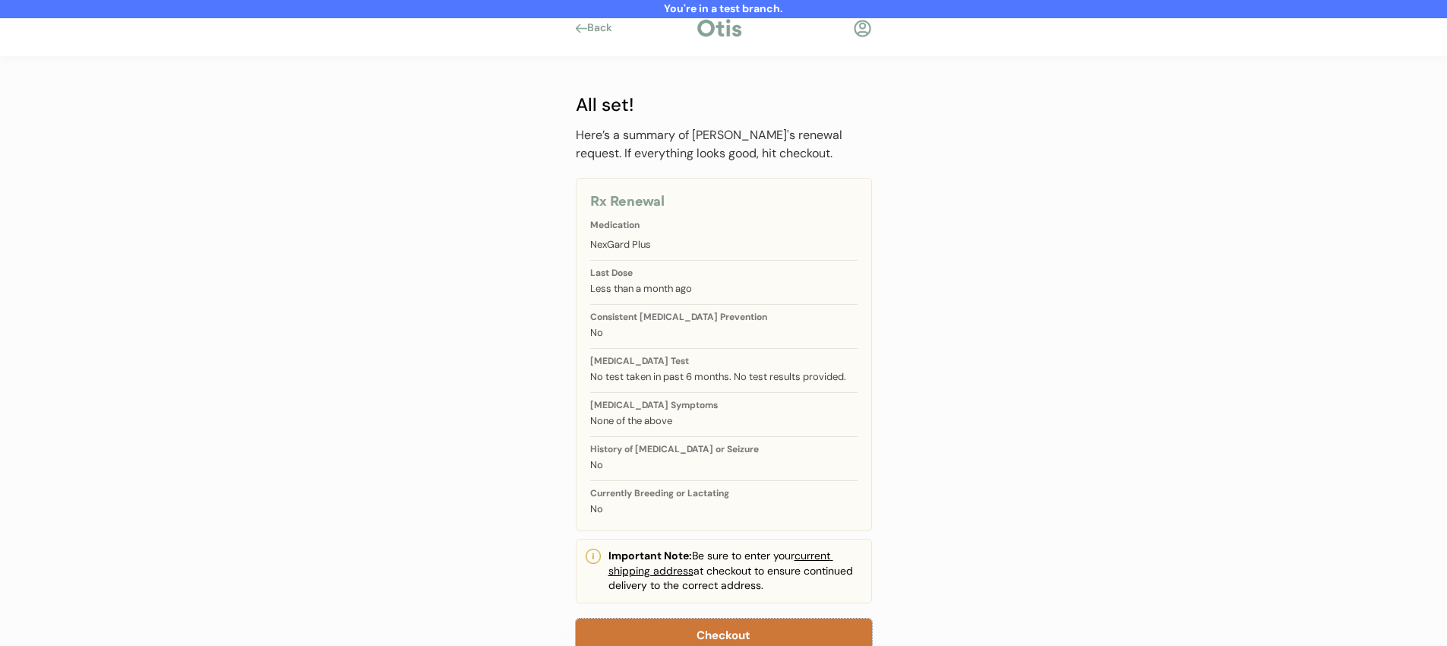
click at [709, 633] on button "Checkout" at bounding box center [724, 635] width 296 height 34
